Goal: Find specific page/section: Find specific page/section

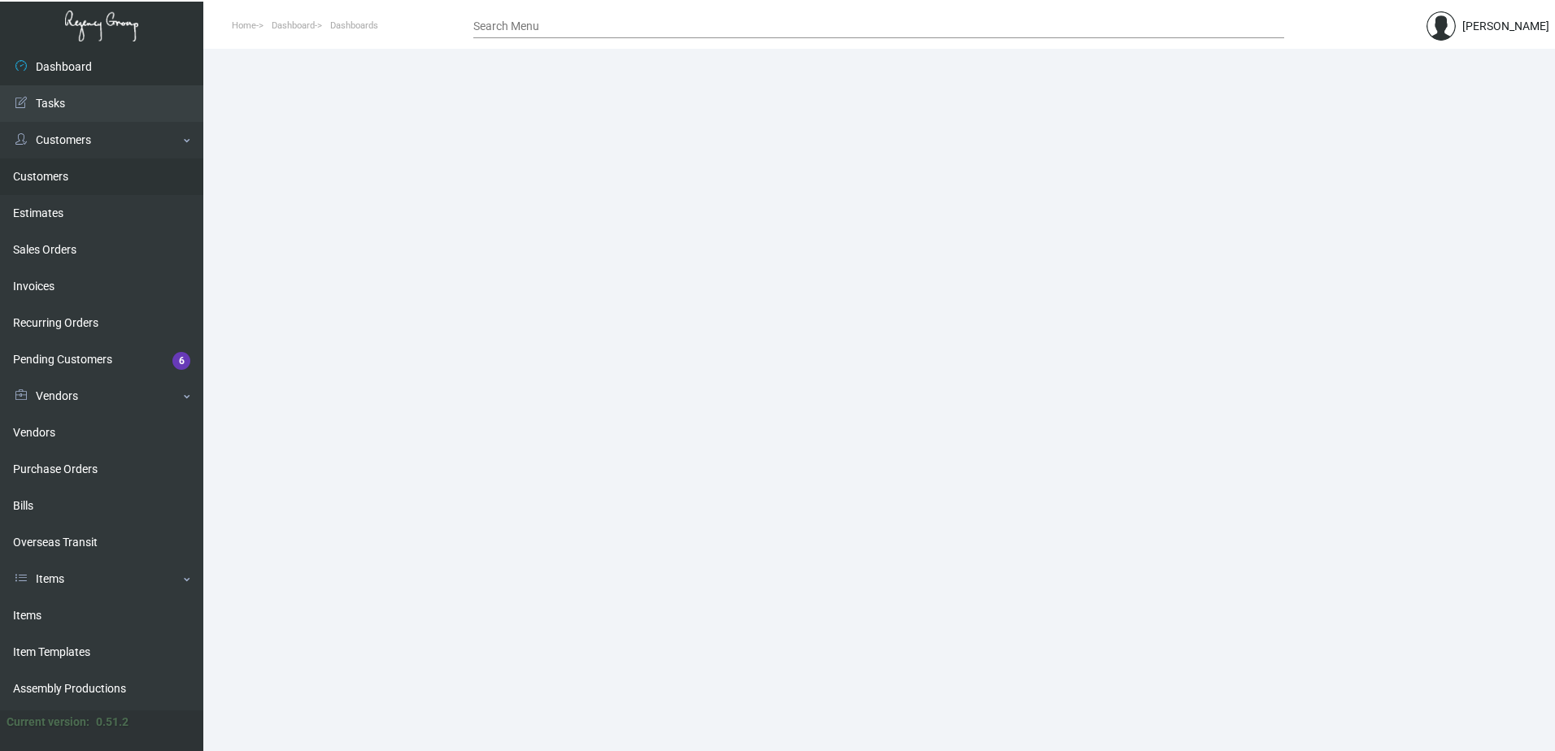
click at [37, 172] on link "Customers" at bounding box center [101, 177] width 203 height 37
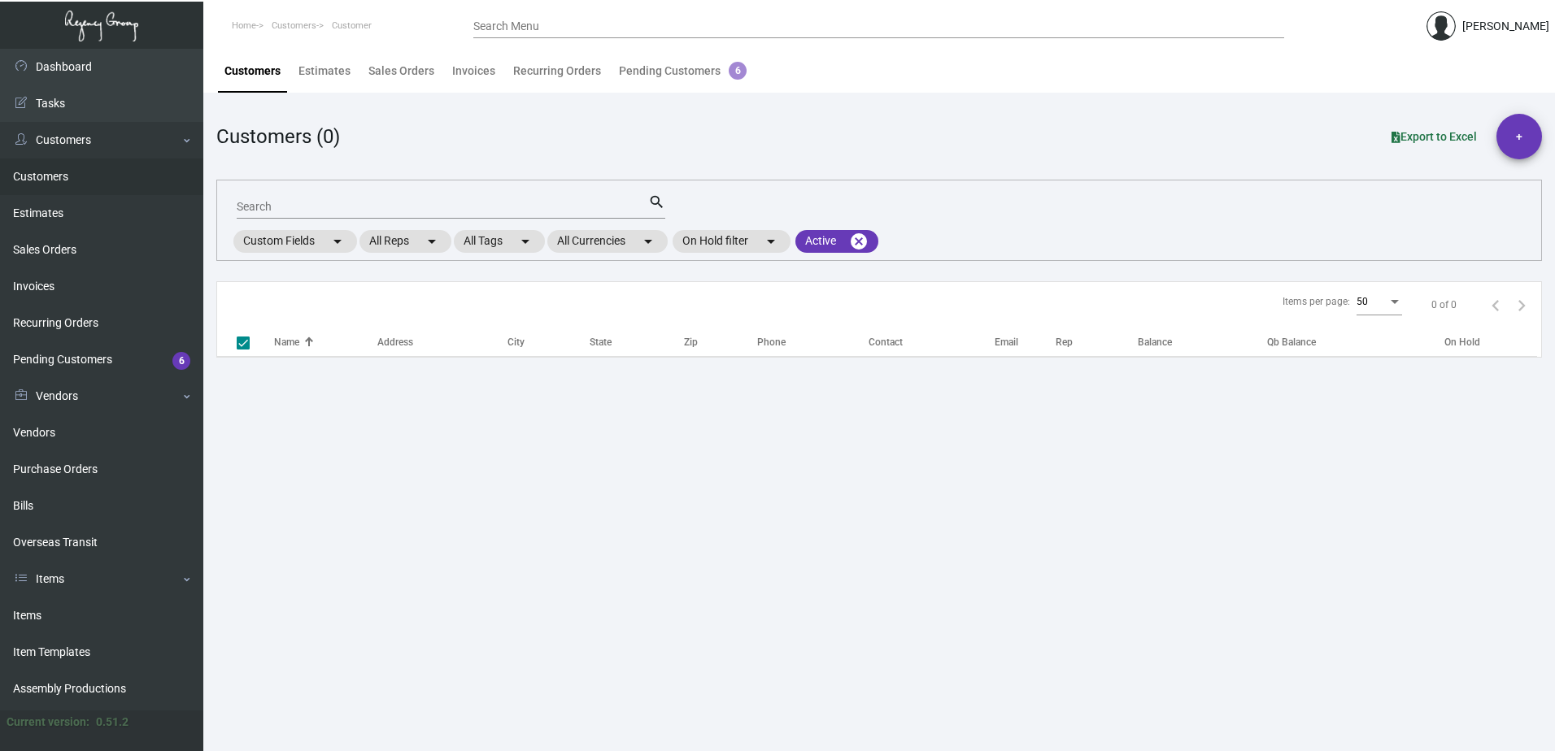
checkbox input "false"
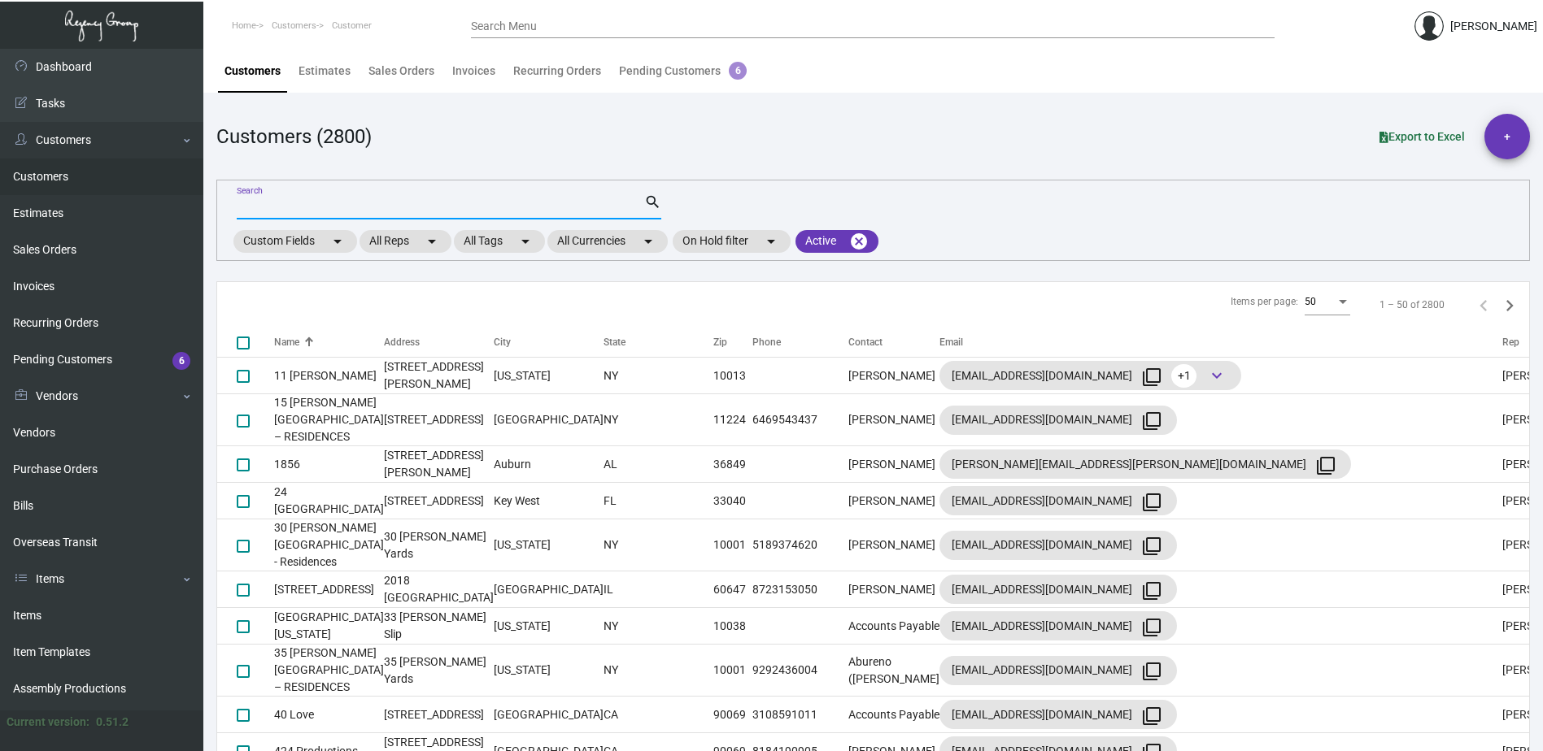
click at [347, 204] on input "Search" at bounding box center [440, 207] width 407 height 13
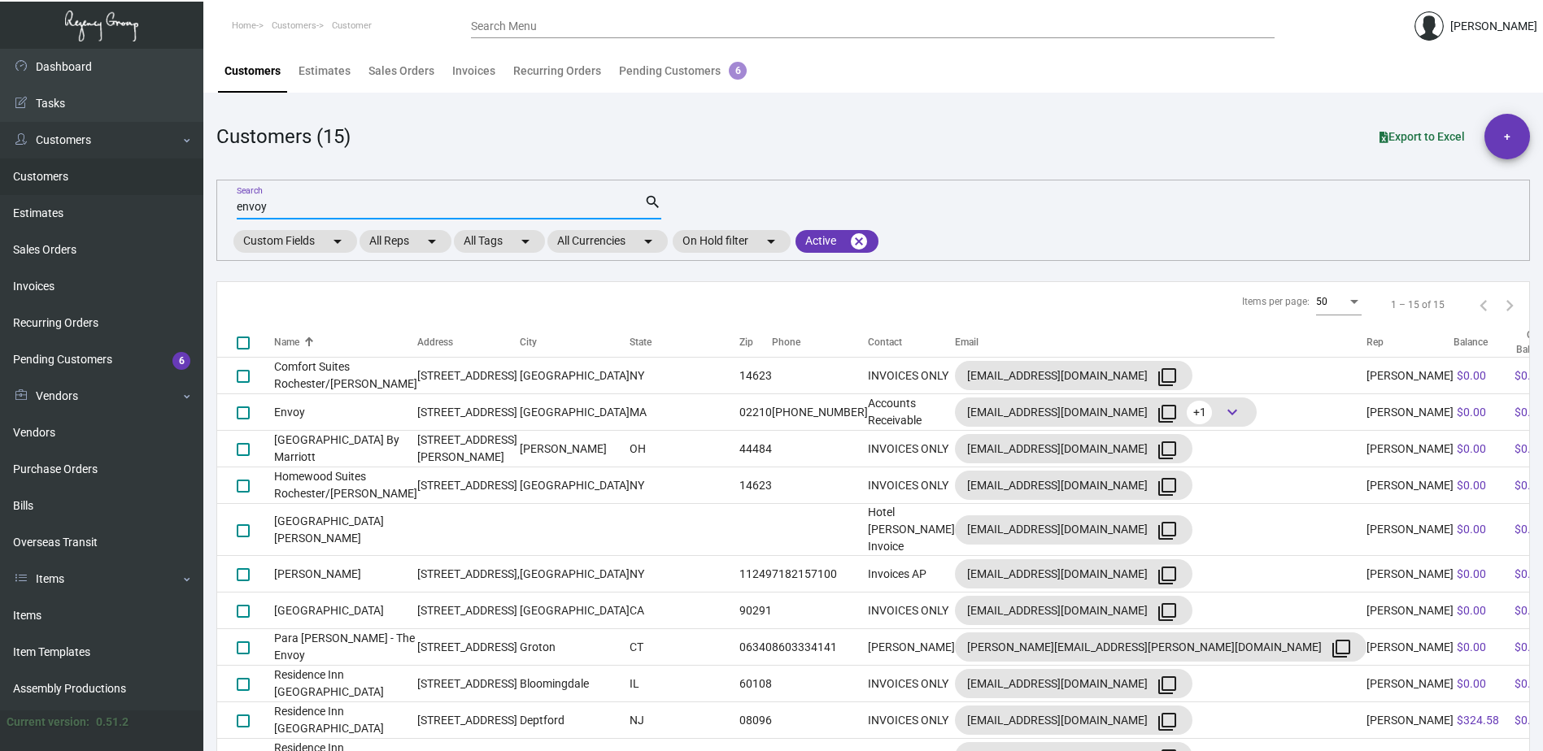
type input "envoy"
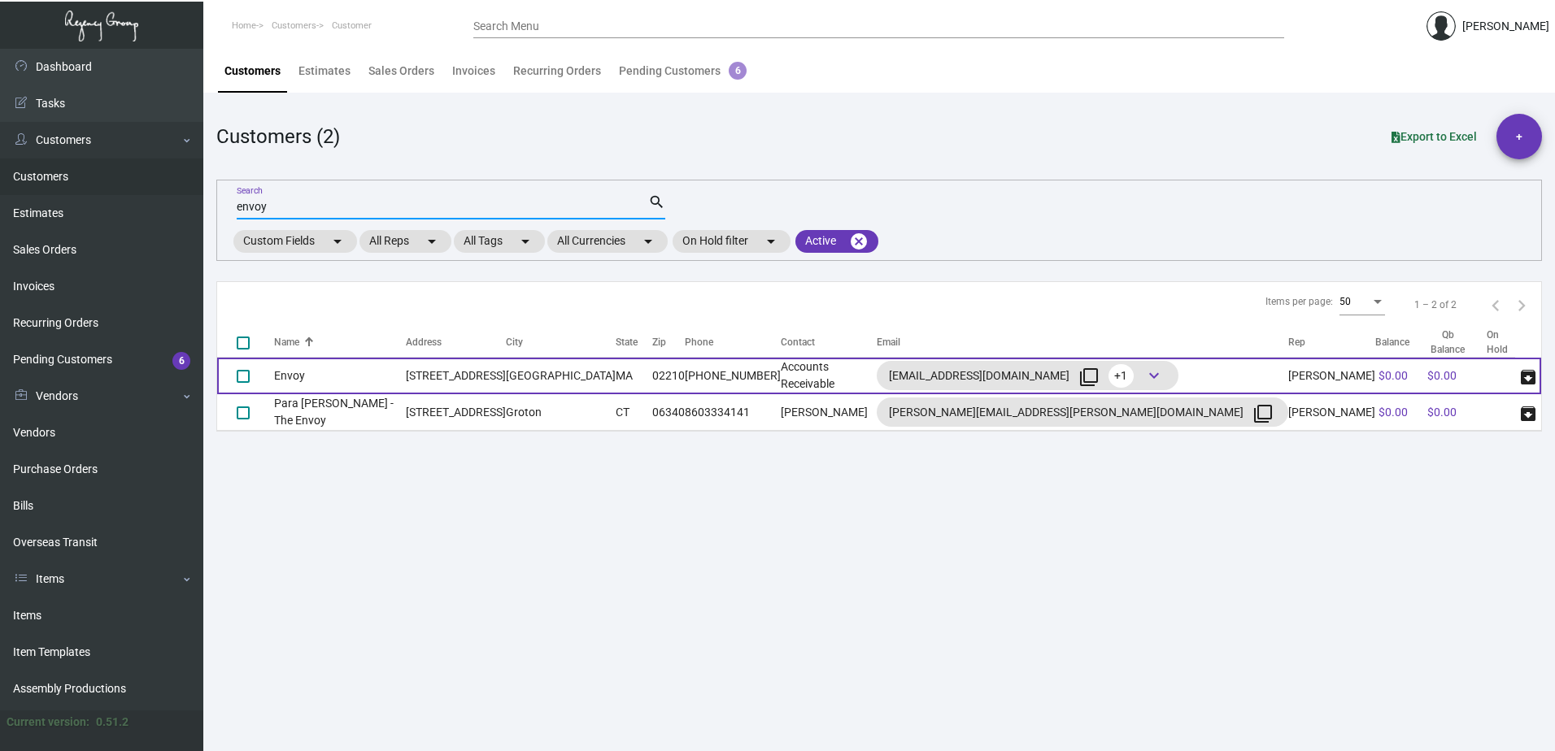
click at [406, 372] on td "Envoy" at bounding box center [340, 376] width 132 height 37
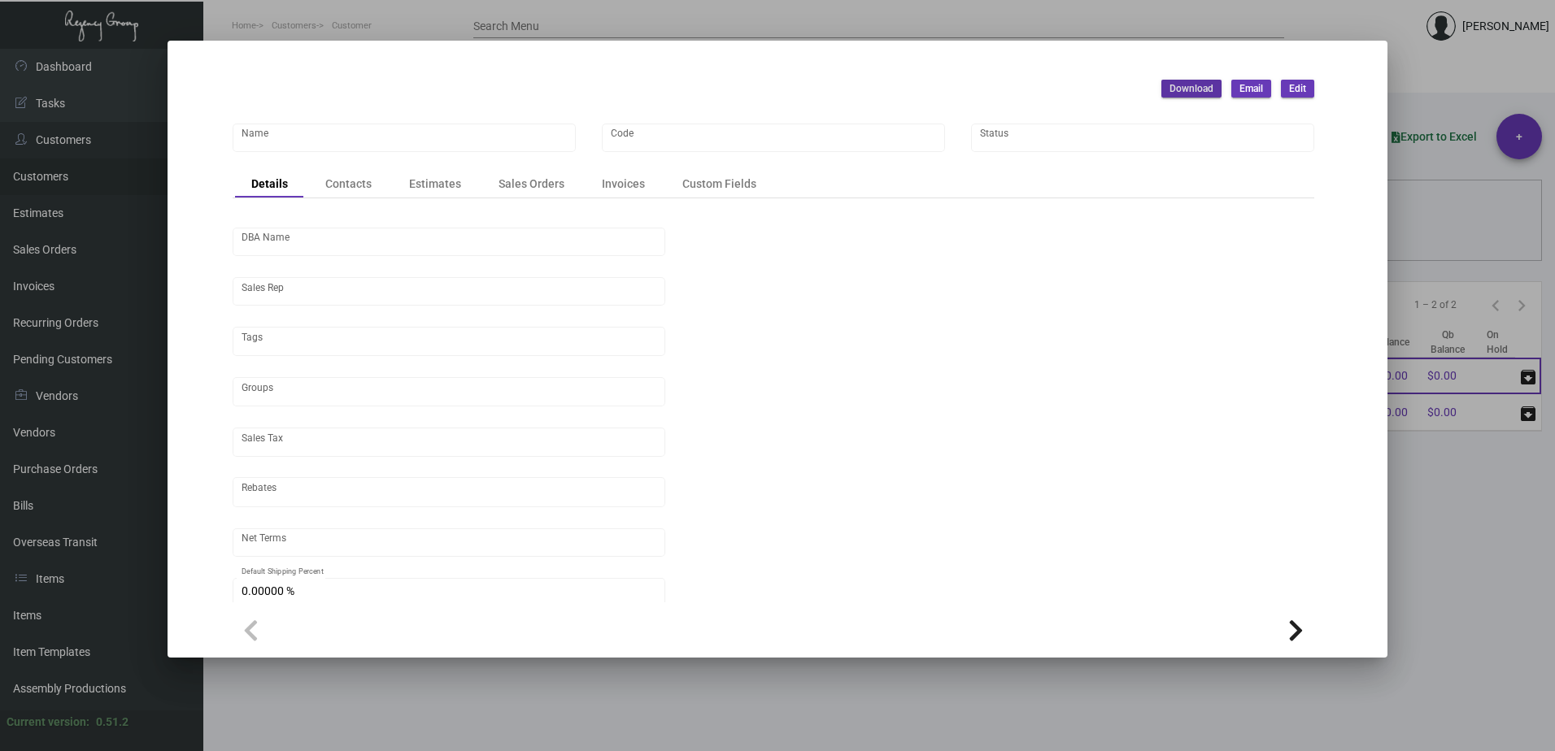
type input "Envoy"
type input "ENV"
type input "[PERSON_NAME]"
type input "Out of State"
type input "Net 30"
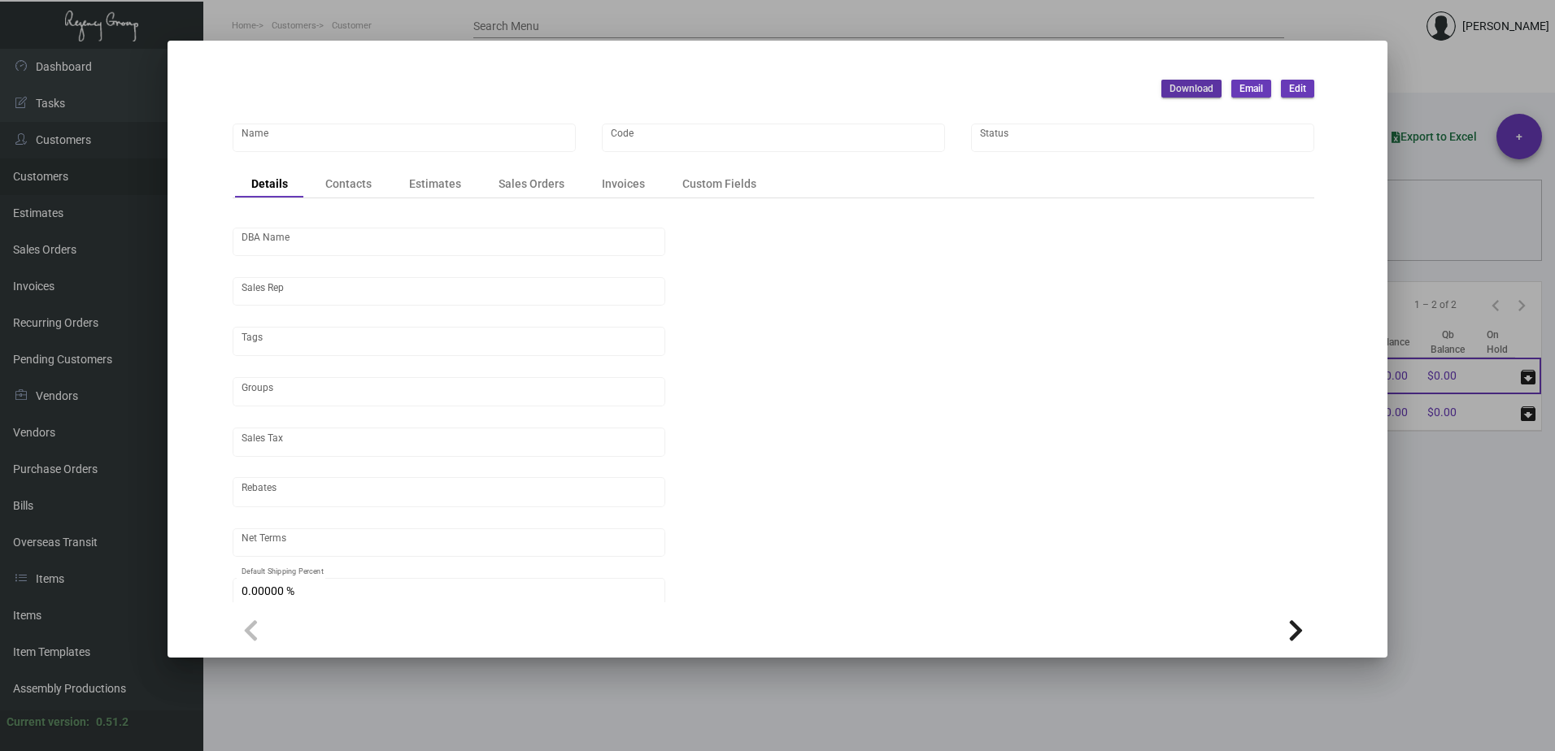
type input "United States Dollar $"
type input "$ 0.00"
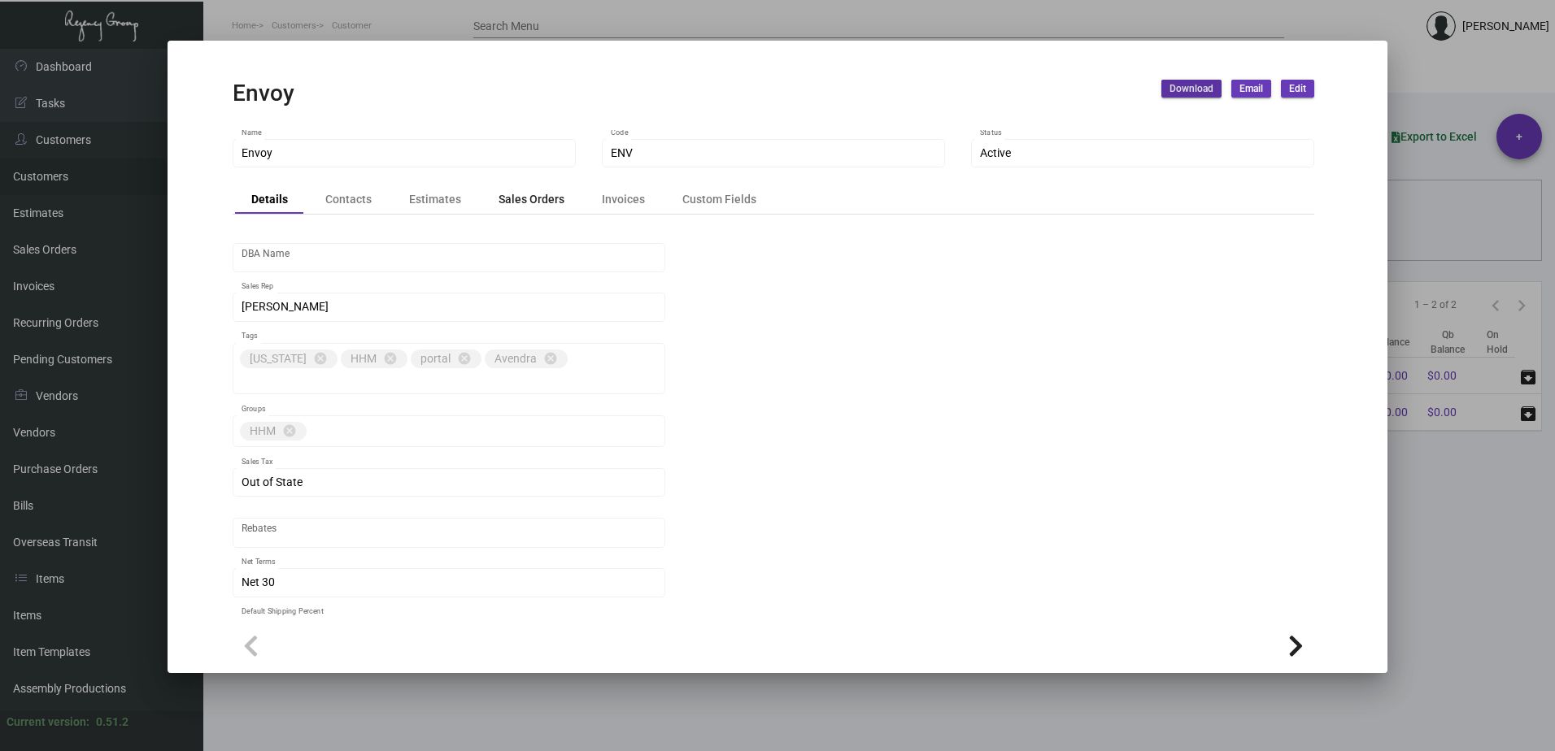
click at [532, 200] on div "Sales Orders" at bounding box center [532, 199] width 66 height 17
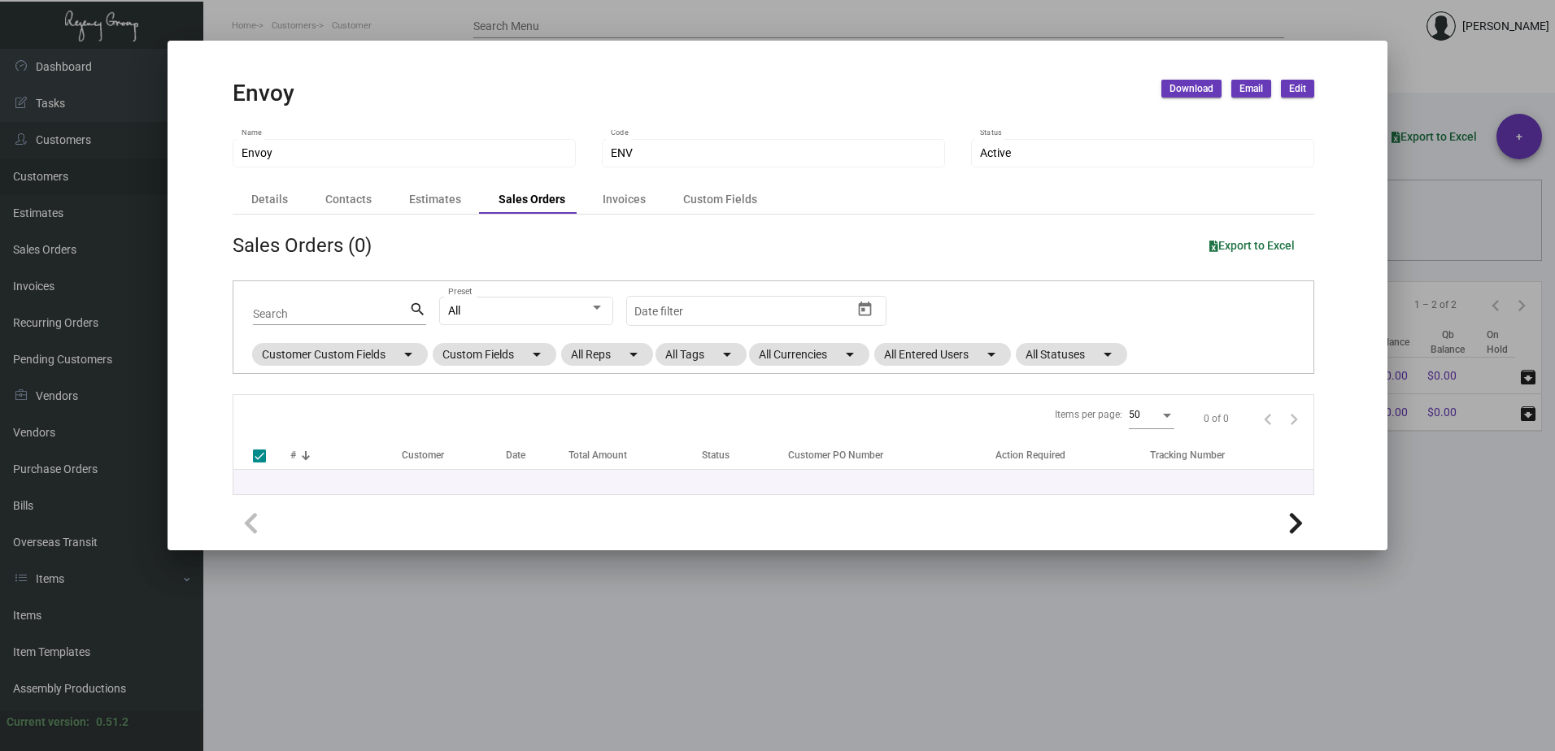
checkbox input "false"
